Goal: Book appointment/travel/reservation

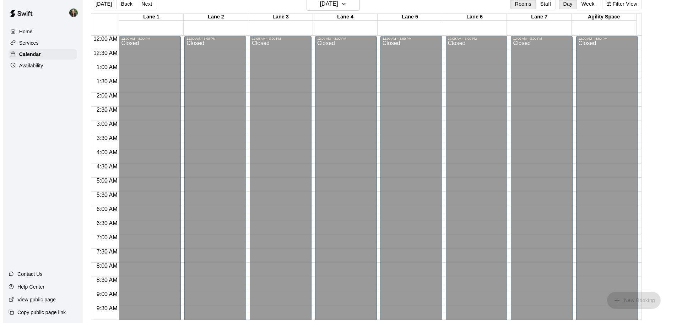
scroll to position [380, 0]
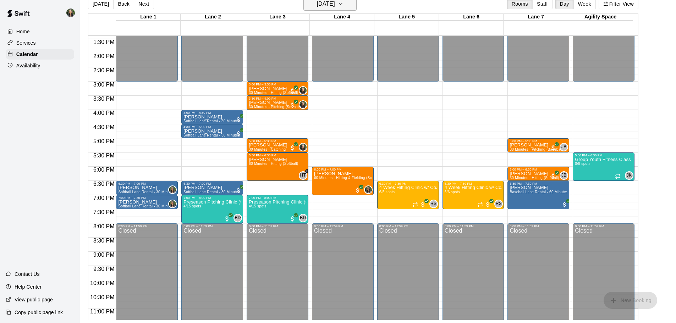
click at [335, 2] on h6 "[DATE]" at bounding box center [326, 4] width 18 height 10
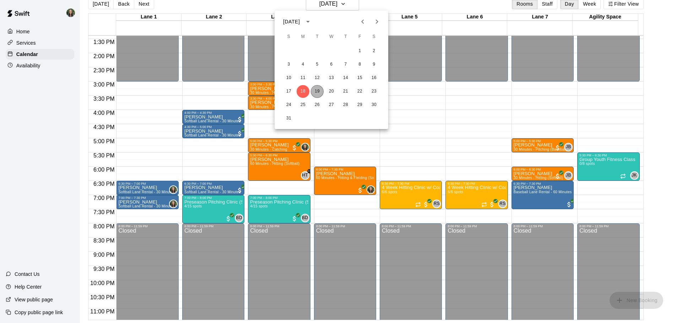
click at [318, 90] on button "19" at bounding box center [317, 91] width 13 height 13
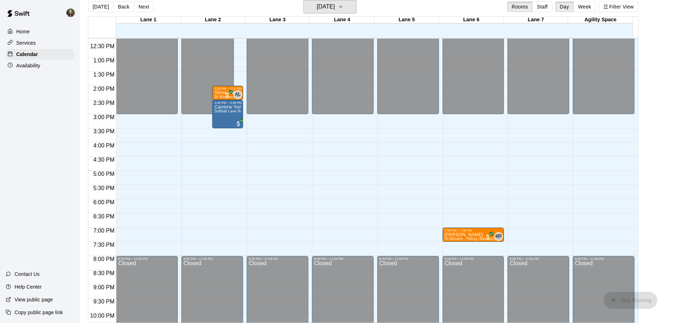
scroll to position [309, 0]
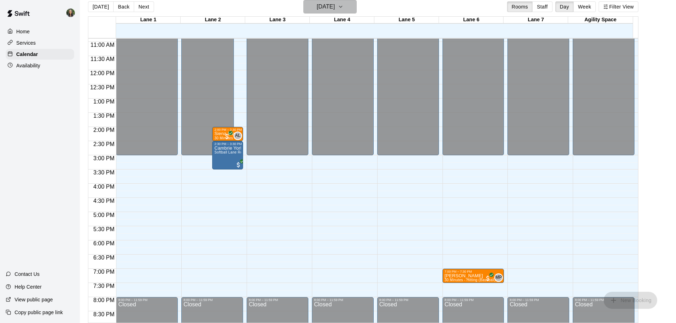
click at [335, 11] on h6 "[DATE]" at bounding box center [326, 7] width 18 height 10
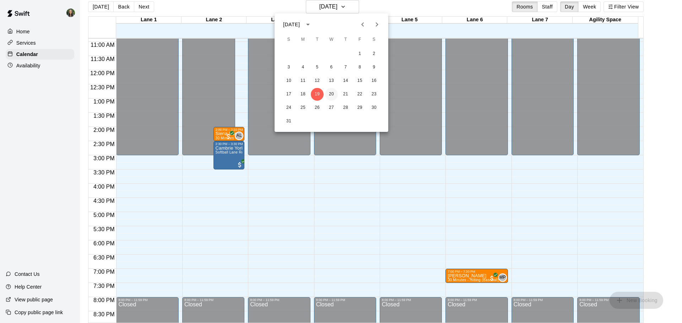
click at [332, 95] on button "20" at bounding box center [331, 94] width 13 height 13
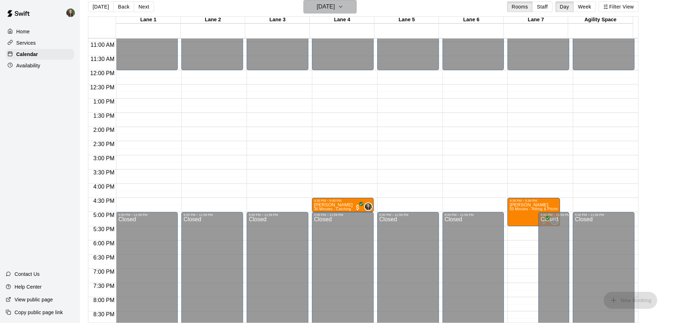
click at [335, 7] on h6 "[DATE]" at bounding box center [326, 7] width 18 height 10
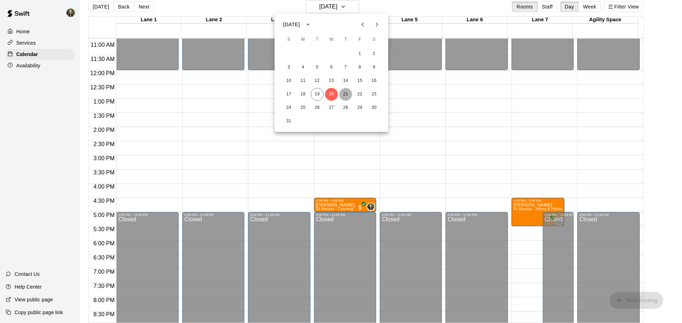
click at [347, 95] on button "21" at bounding box center [345, 94] width 13 height 13
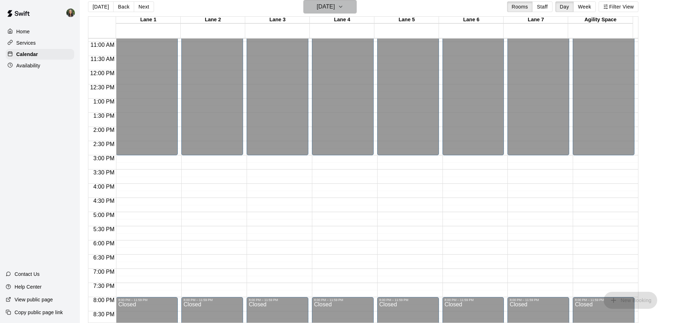
click at [335, 5] on h6 "[DATE]" at bounding box center [326, 7] width 18 height 10
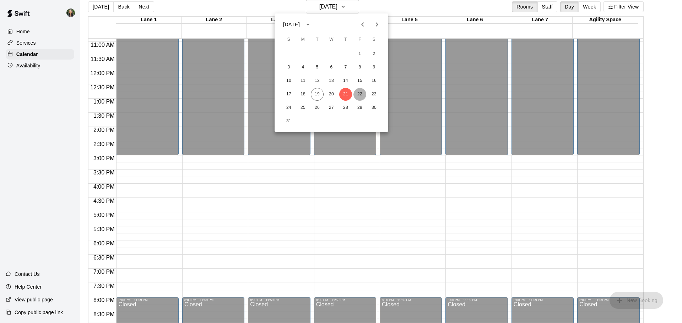
click at [359, 93] on button "22" at bounding box center [359, 94] width 13 height 13
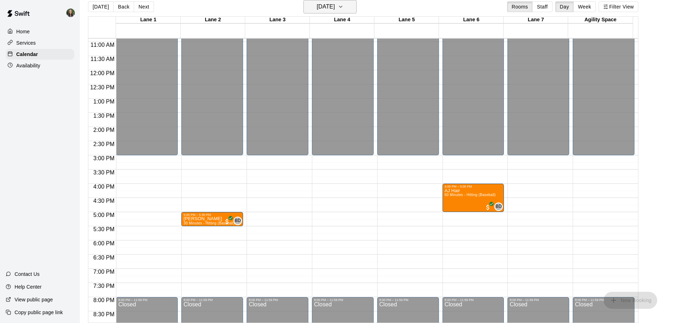
click at [317, 3] on h6 "[DATE]" at bounding box center [326, 7] width 18 height 10
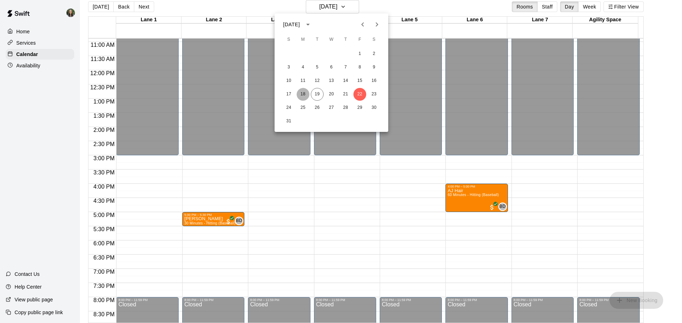
click at [301, 92] on button "18" at bounding box center [303, 94] width 13 height 13
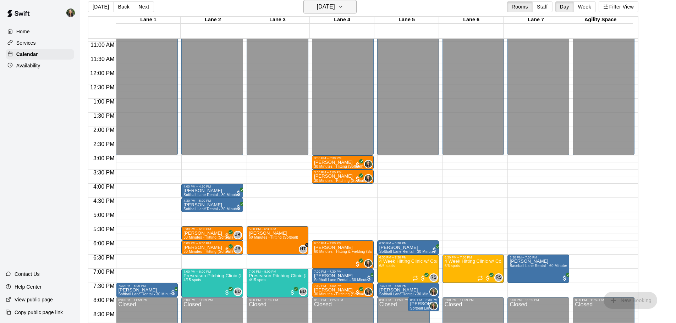
click at [335, 3] on h6 "[DATE]" at bounding box center [326, 7] width 18 height 10
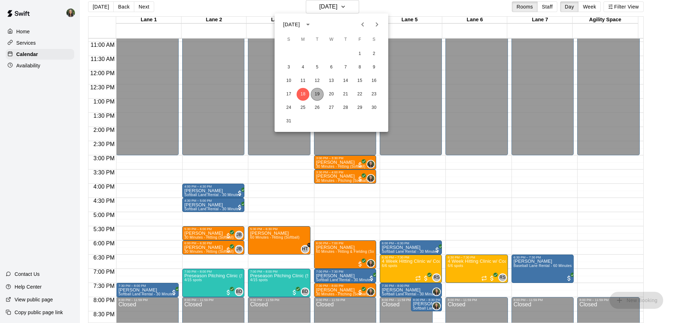
click at [317, 94] on button "19" at bounding box center [317, 94] width 13 height 13
